Goal: Navigation & Orientation: Find specific page/section

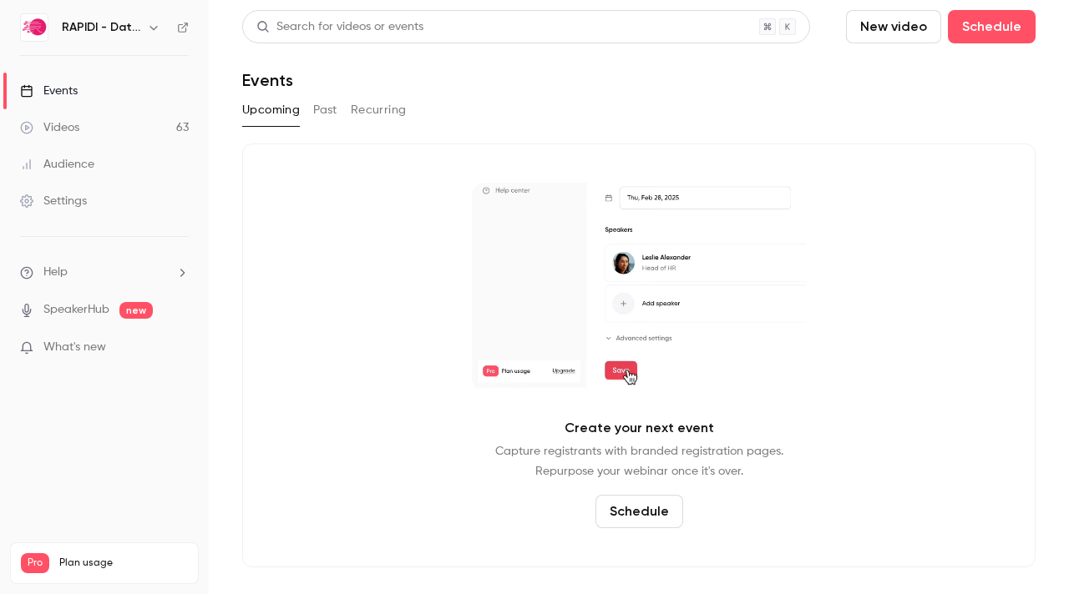
click at [69, 89] on div "Events" at bounding box center [49, 91] width 58 height 17
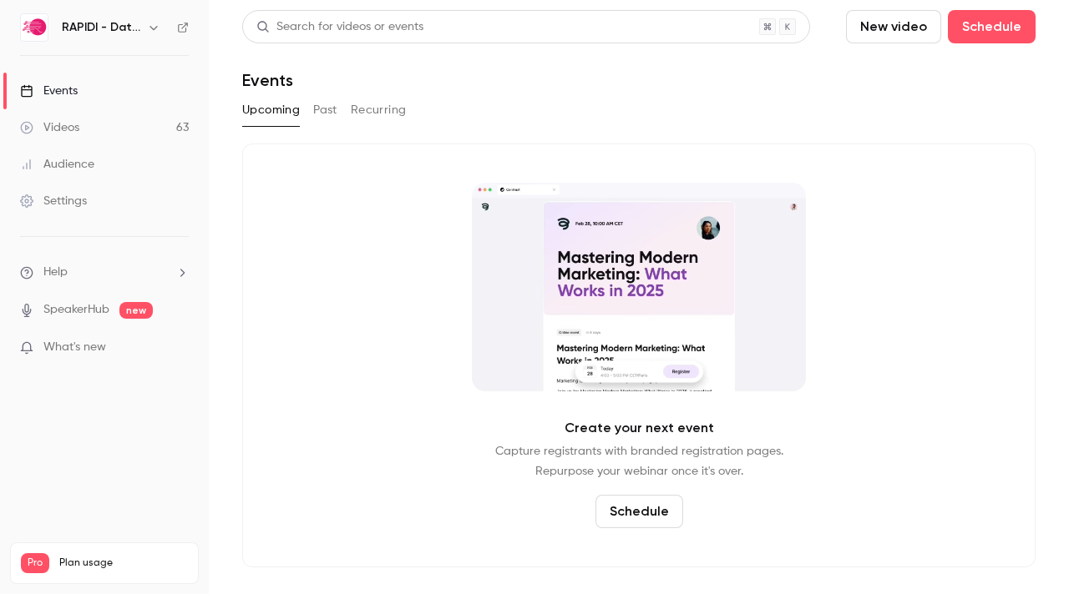
click at [321, 111] on button "Past" at bounding box center [325, 110] width 24 height 27
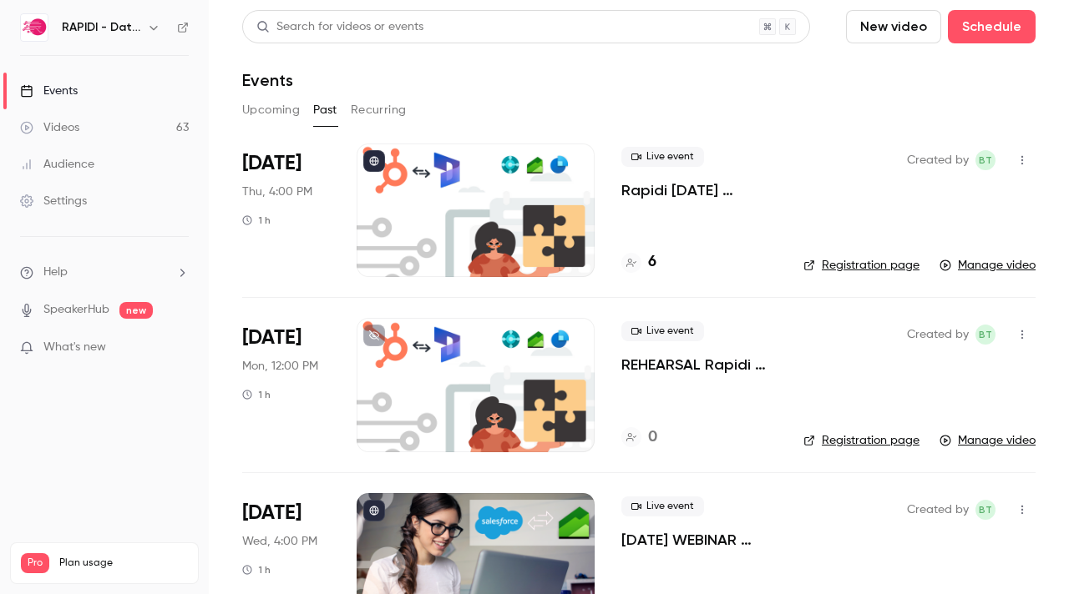
click at [223, 274] on main "Search for videos or events New video Schedule Events Upcoming Past Recurring […" at bounding box center [639, 297] width 860 height 594
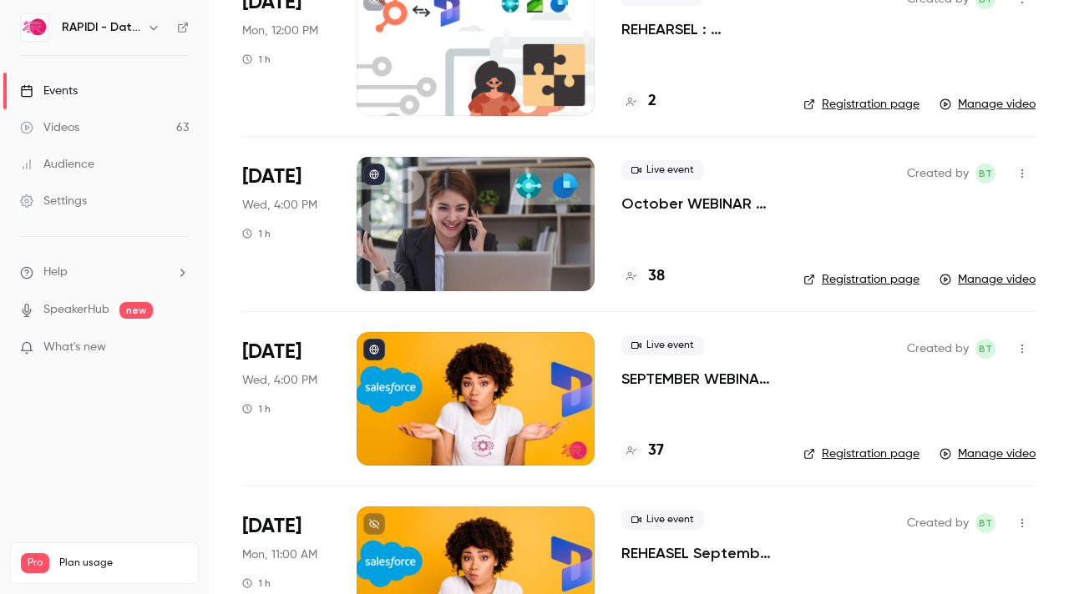
scroll to position [3540, 0]
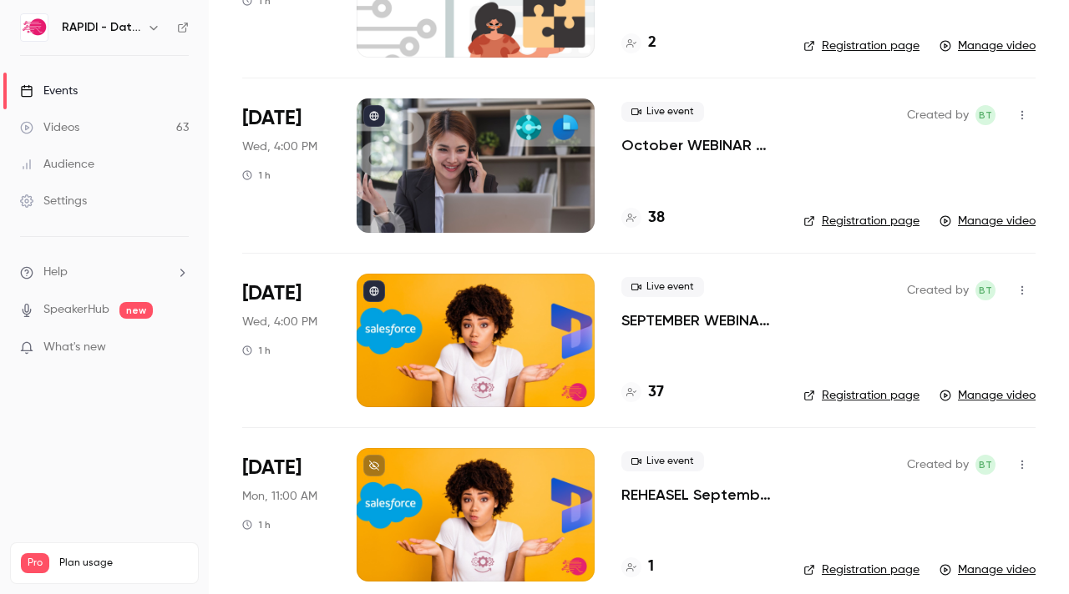
click at [219, 243] on main "Search for videos or events New video Schedule Events Upcoming Past Recurring […" at bounding box center [639, 297] width 860 height 594
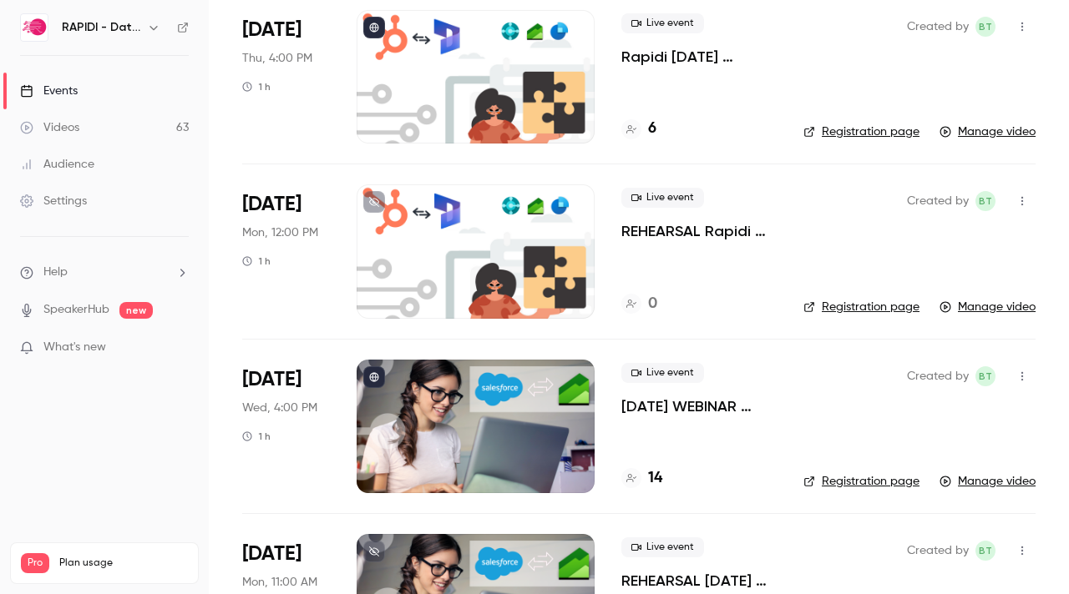
scroll to position [100, 0]
